Goal: Task Accomplishment & Management: Manage account settings

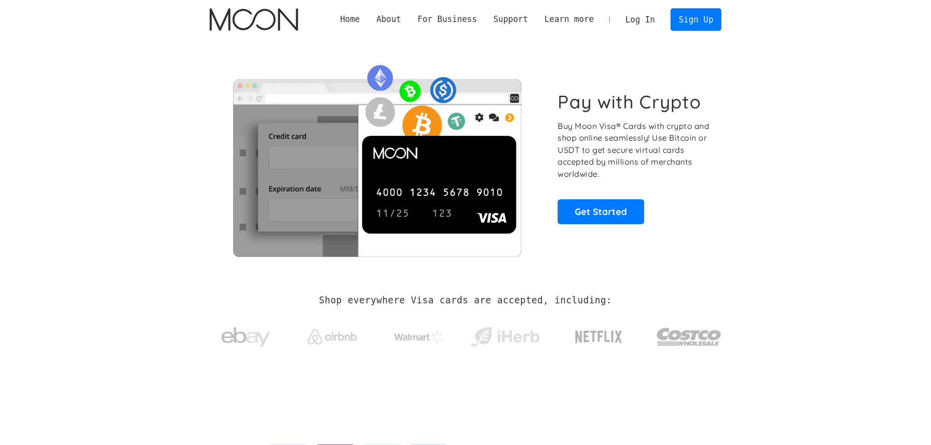
click at [642, 25] on link "Log In" at bounding box center [640, 20] width 46 height 22
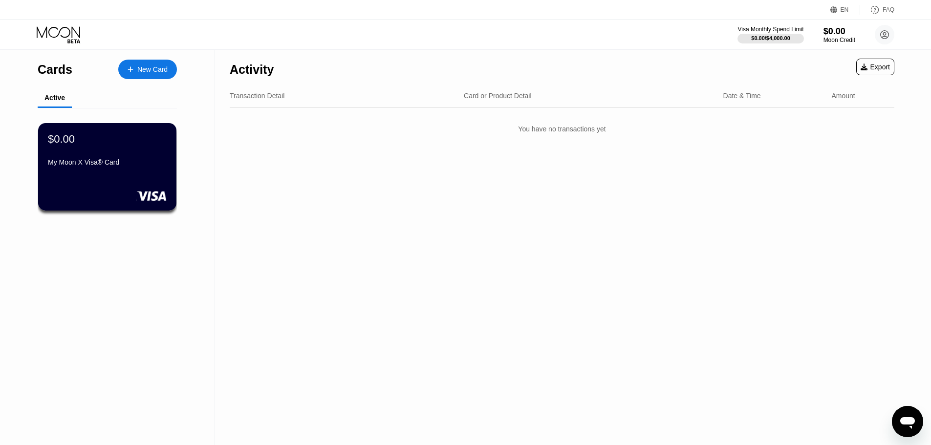
click at [609, 248] on div "Activity Export Transaction Detail Card or Product Detail Date & Time Amount Yo…" at bounding box center [562, 247] width 694 height 395
drag, startPoint x: 452, startPoint y: 259, endPoint x: 436, endPoint y: 353, distance: 94.6
drag, startPoint x: 436, startPoint y: 353, endPoint x: 441, endPoint y: 372, distance: 19.7
drag, startPoint x: 441, startPoint y: 372, endPoint x: 455, endPoint y: 394, distance: 26.2
drag, startPoint x: 455, startPoint y: 394, endPoint x: 463, endPoint y: 425, distance: 31.6
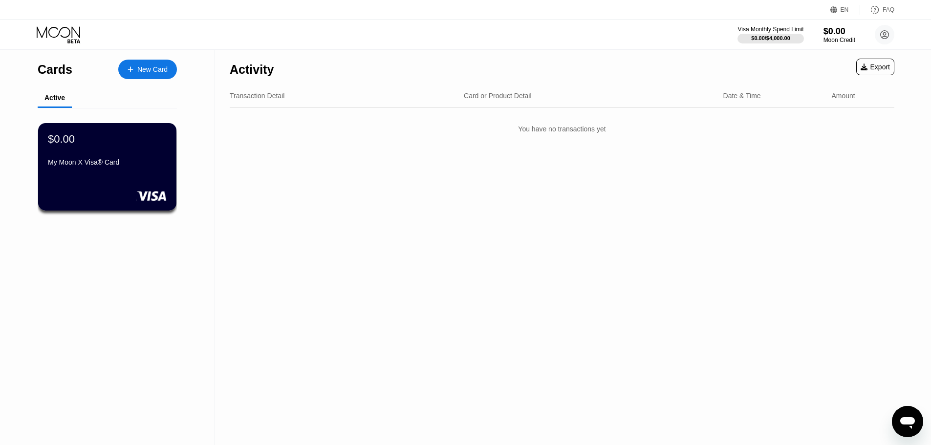
click at [457, 392] on div "Activity Export Transaction Detail Card or Product Detail Date & Time Amount Yo…" at bounding box center [562, 247] width 694 height 395
drag, startPoint x: 463, startPoint y: 377, endPoint x: 403, endPoint y: 376, distance: 60.1
drag, startPoint x: 403, startPoint y: 376, endPoint x: 363, endPoint y: 380, distance: 40.3
drag, startPoint x: 363, startPoint y: 380, endPoint x: 318, endPoint y: 386, distance: 45.8
drag, startPoint x: 318, startPoint y: 386, endPoint x: 285, endPoint y: 387, distance: 32.3
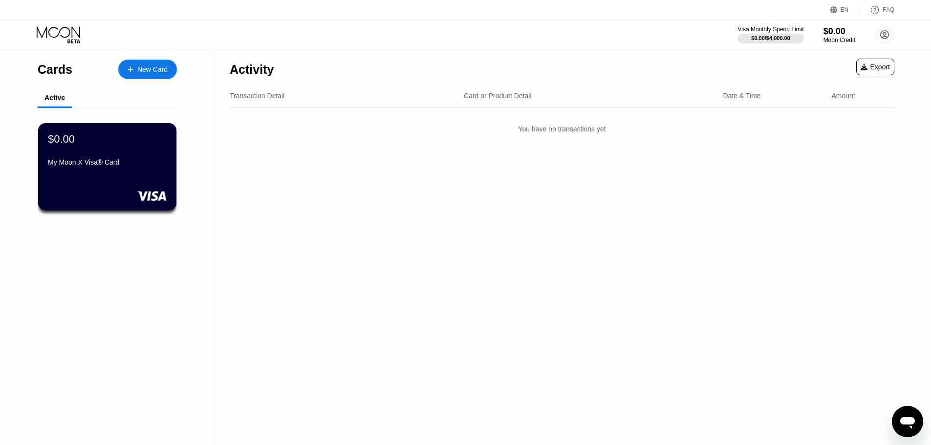
drag, startPoint x: 285, startPoint y: 387, endPoint x: 236, endPoint y: 389, distance: 49.9
drag, startPoint x: 236, startPoint y: 389, endPoint x: 716, endPoint y: 358, distance: 481.9
click at [716, 358] on div "Activity Export Transaction Detail Card or Product Detail Date & Time Amount Yo…" at bounding box center [562, 247] width 694 height 395
click at [25, 286] on div "Cards New Card Active $0.00 My Moon X Visa® Card" at bounding box center [107, 247] width 215 height 395
